Goal: Book appointment/travel/reservation

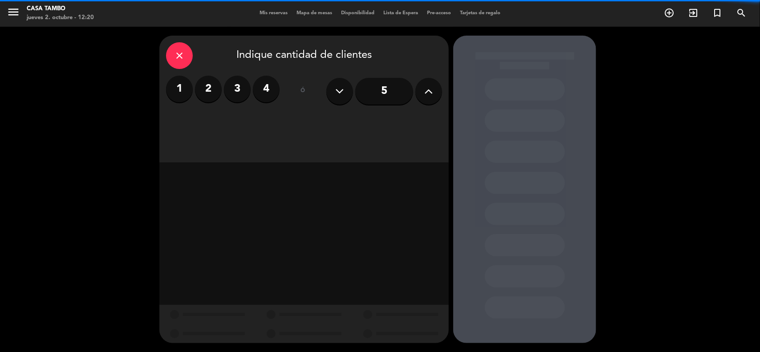
click at [374, 92] on input "5" at bounding box center [384, 91] width 58 height 27
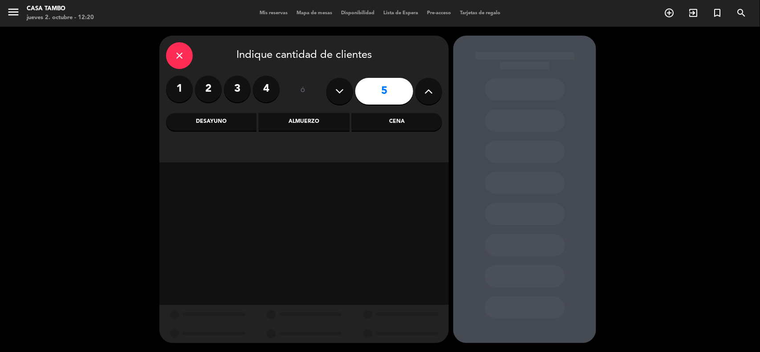
click at [362, 123] on div "Cena" at bounding box center [397, 122] width 90 height 18
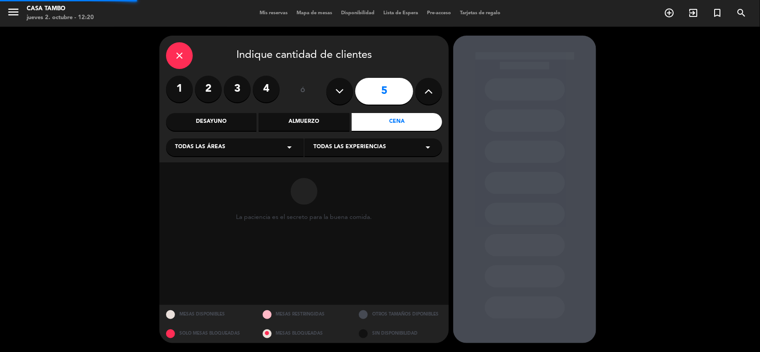
click at [245, 143] on div "Todas las áreas arrow_drop_down" at bounding box center [235, 148] width 138 height 18
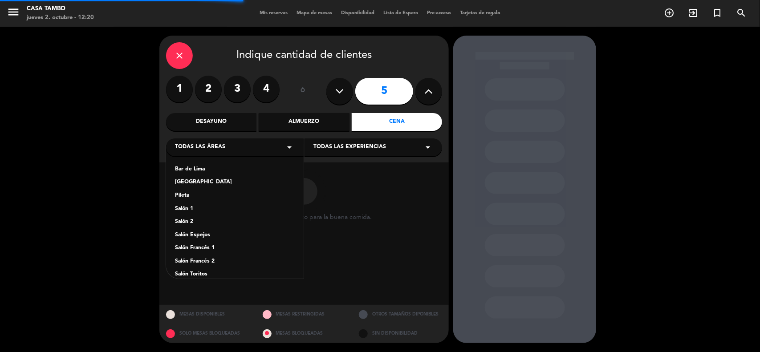
scroll to position [49, 0]
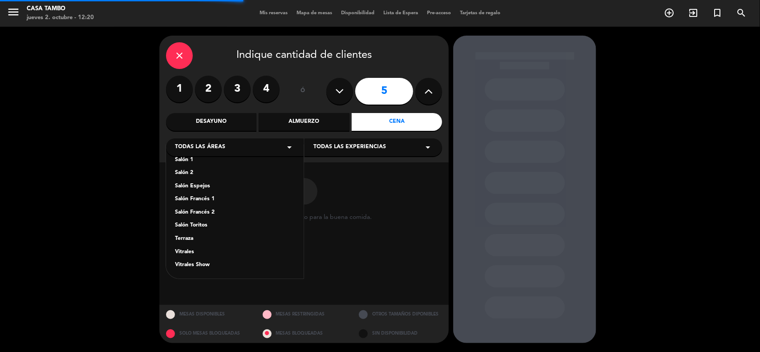
click at [215, 266] on div "Vitrales Show" at bounding box center [235, 265] width 120 height 9
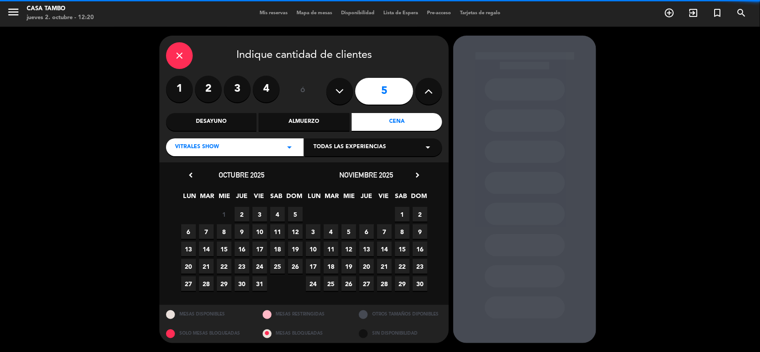
drag, startPoint x: 374, startPoint y: 146, endPoint x: 367, endPoint y: 155, distance: 12.0
click at [373, 147] on span "Todas las experiencias" at bounding box center [350, 147] width 73 height 9
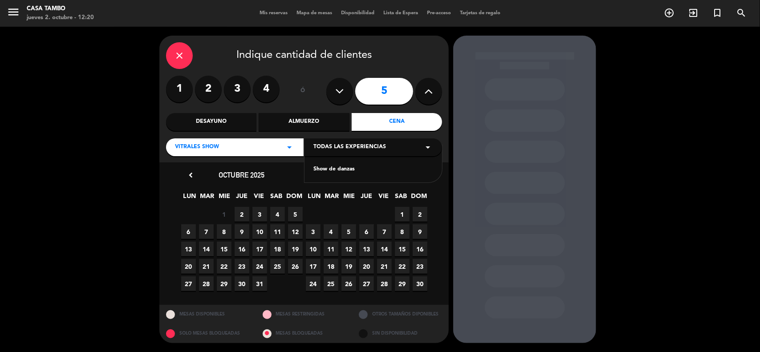
click at [356, 174] on div "Show de danzas" at bounding box center [374, 169] width 120 height 9
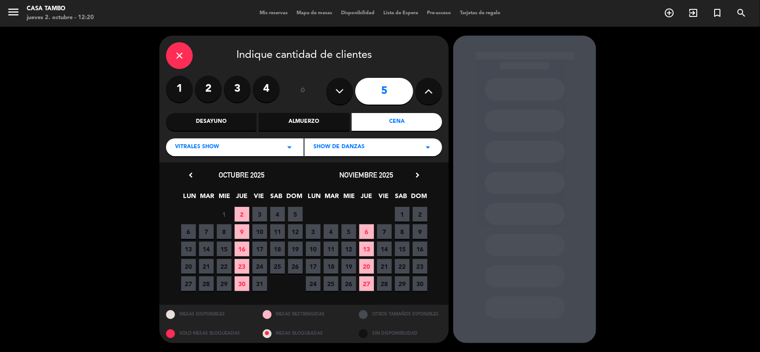
click at [245, 214] on span "2" at bounding box center [242, 214] width 15 height 15
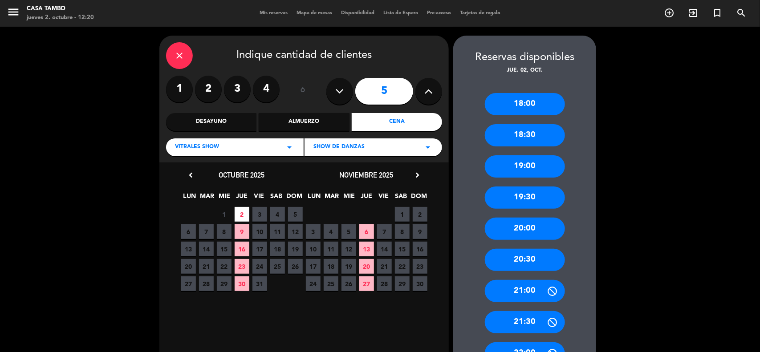
click at [541, 204] on div "19:30" at bounding box center [525, 198] width 80 height 22
